Goal: Obtain resource: Download file/media

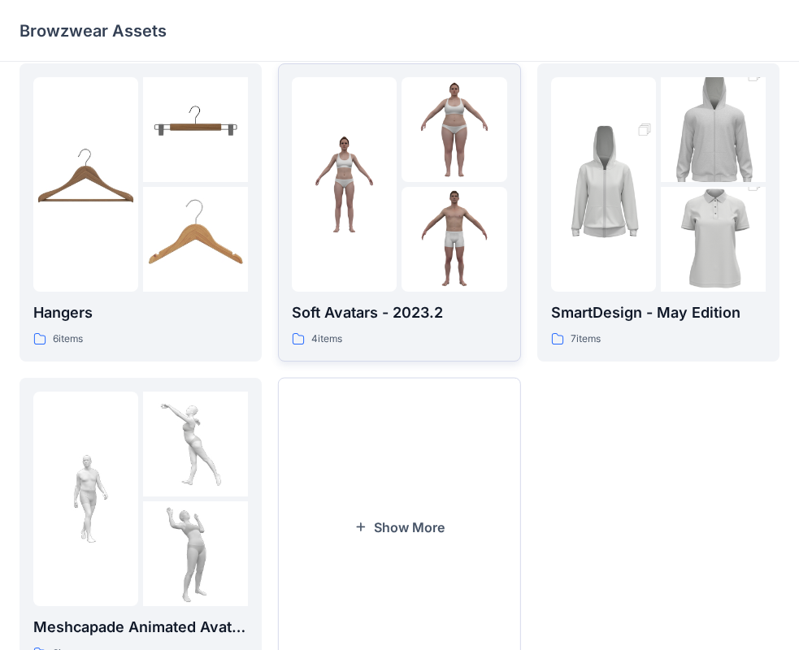
scroll to position [403, 0]
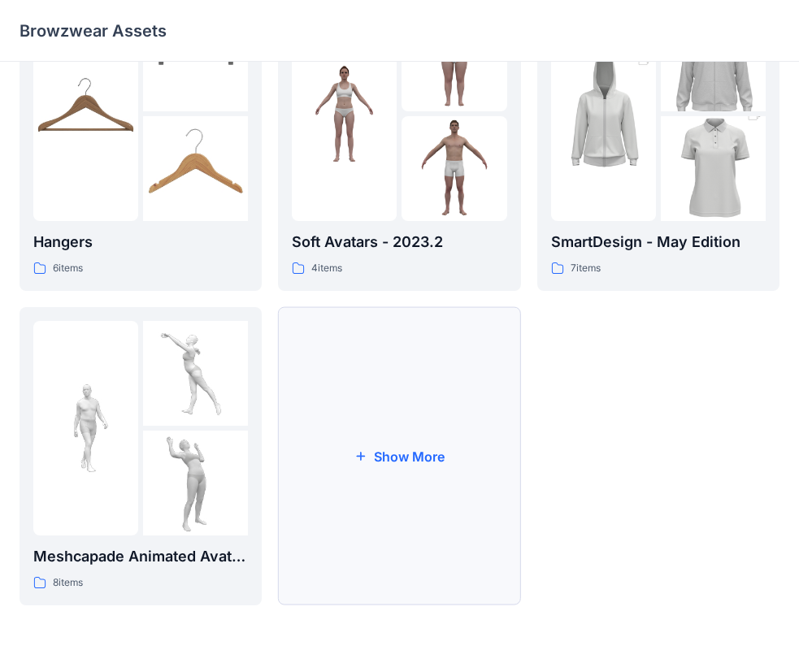
click at [396, 456] on button "Show More" at bounding box center [399, 456] width 242 height 298
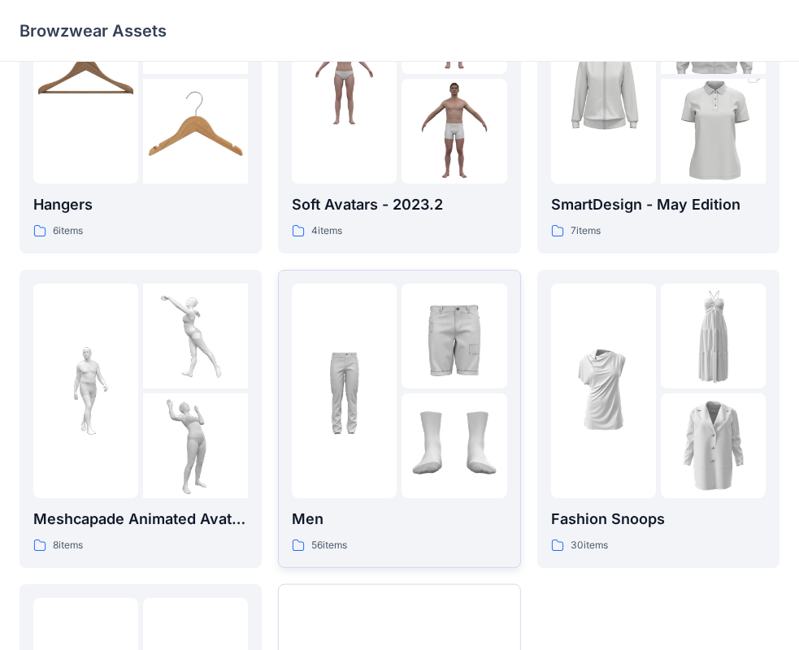
scroll to position [484, 0]
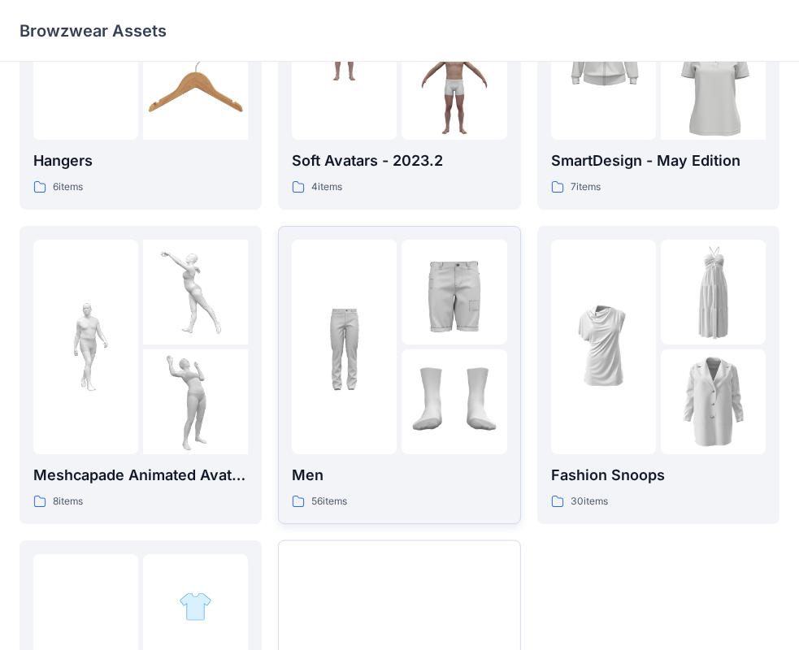
click at [406, 477] on p "Men" at bounding box center [399, 475] width 214 height 23
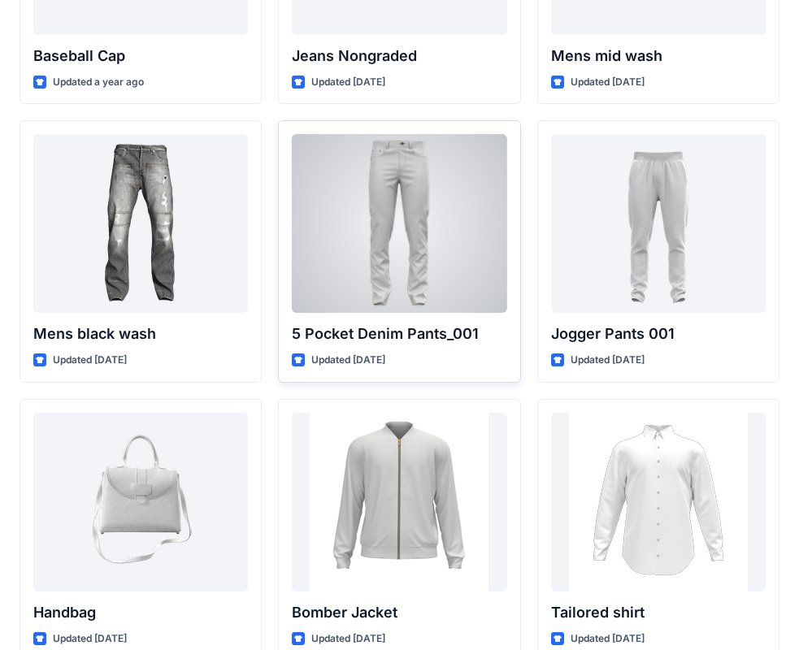
scroll to position [569, 0]
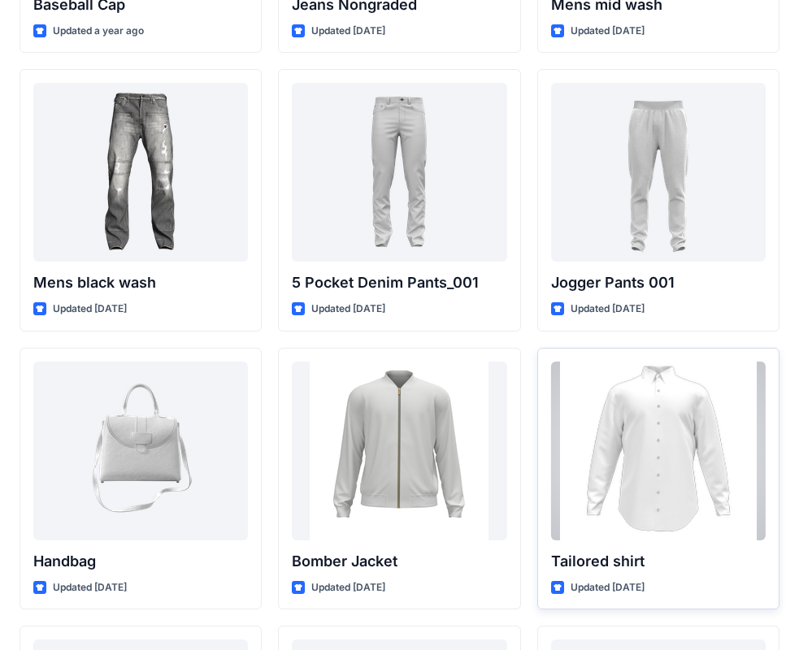
click at [642, 426] on div at bounding box center [658, 450] width 214 height 179
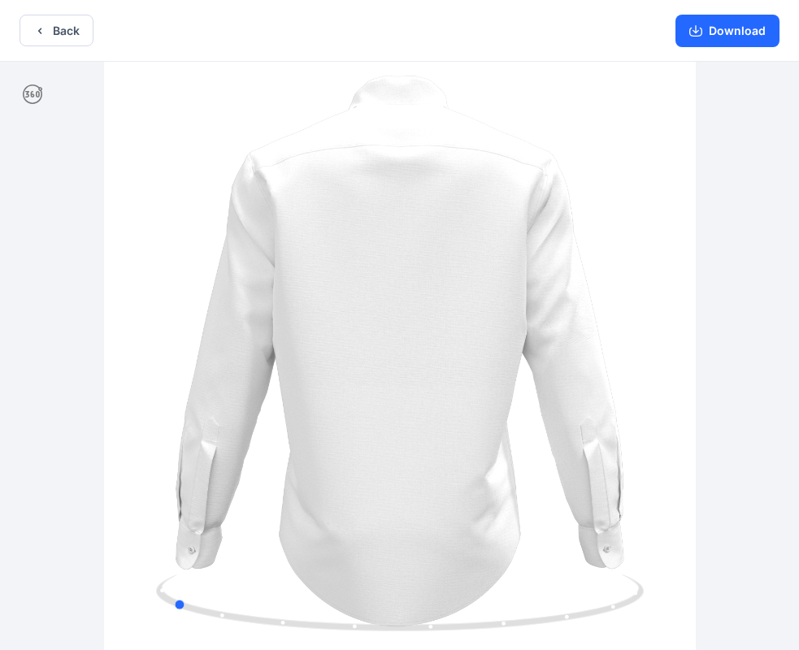
drag, startPoint x: 133, startPoint y: 478, endPoint x: 427, endPoint y: 531, distance: 298.8
click at [416, 531] on div at bounding box center [399, 357] width 799 height 591
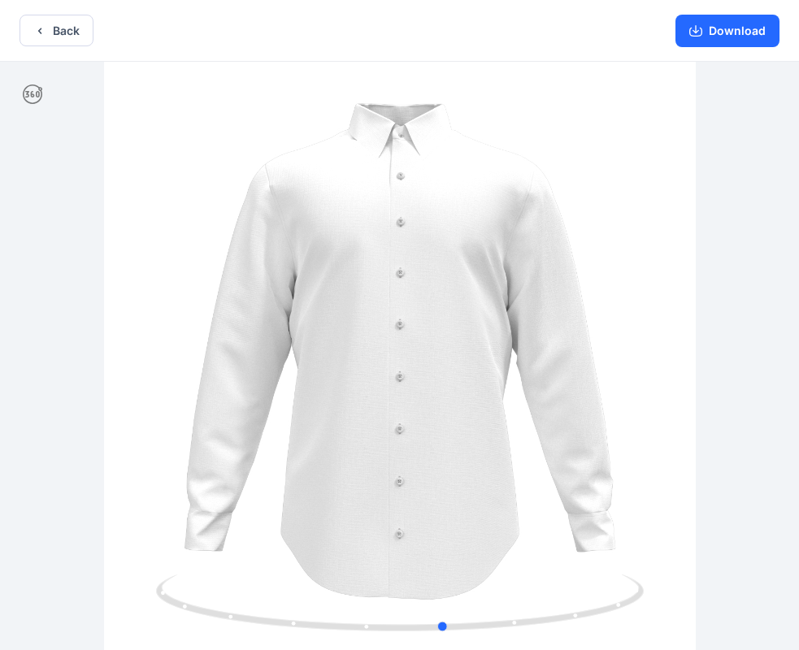
drag, startPoint x: 154, startPoint y: 534, endPoint x: 404, endPoint y: 550, distance: 249.9
click at [404, 550] on div at bounding box center [399, 357] width 799 height 591
click at [724, 32] on button "Download" at bounding box center [727, 31] width 104 height 32
